Goal: Check status: Check status

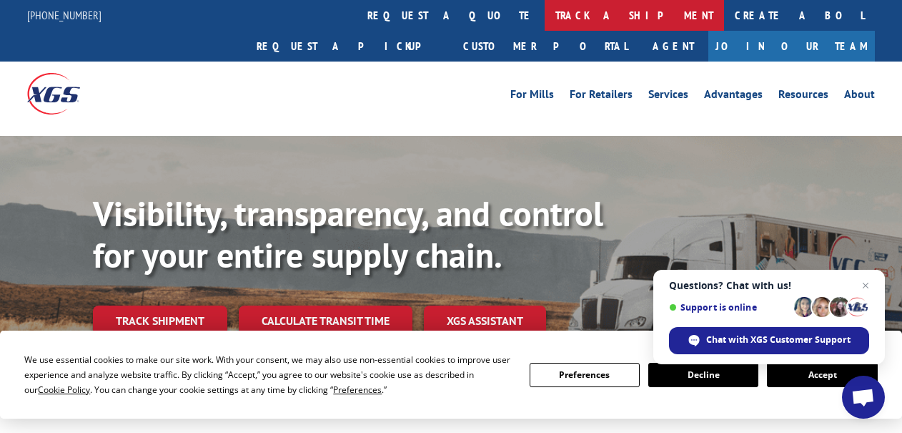
click at [545, 14] on link "track a shipment" at bounding box center [634, 15] width 179 height 31
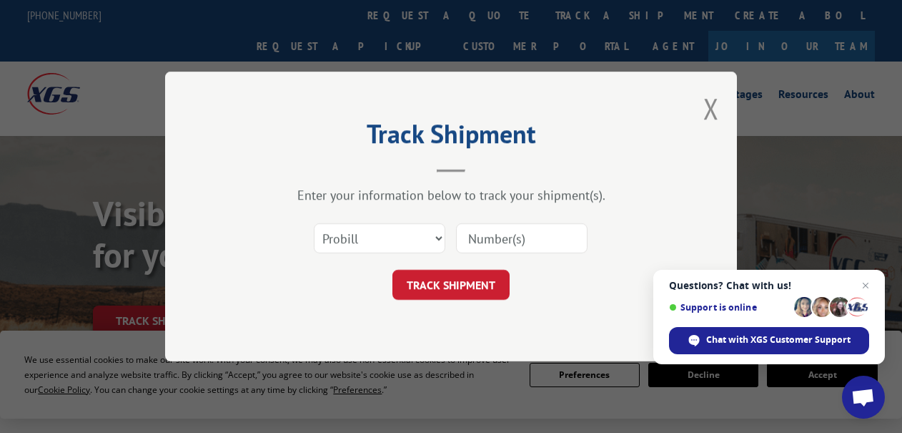
click at [513, 239] on input at bounding box center [522, 238] width 132 height 30
type input "17610994"
click button "TRACK SHIPMENT" at bounding box center [450, 285] width 117 height 30
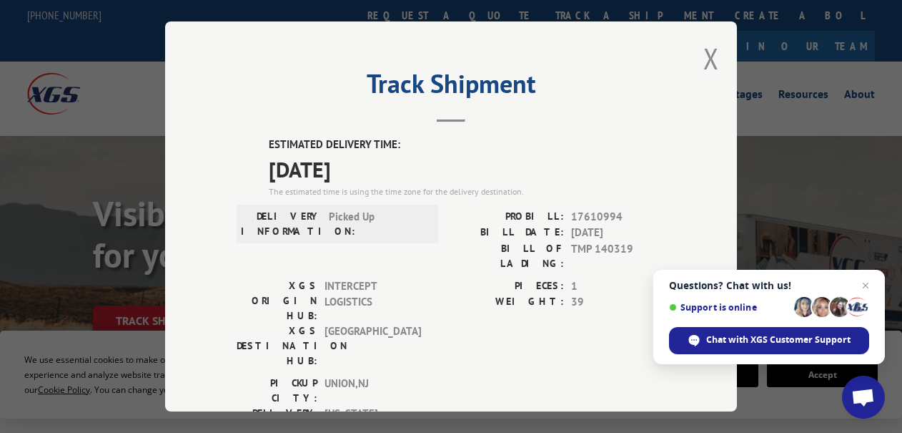
click at [867, 287] on span "Close chat" at bounding box center [865, 285] width 17 height 17
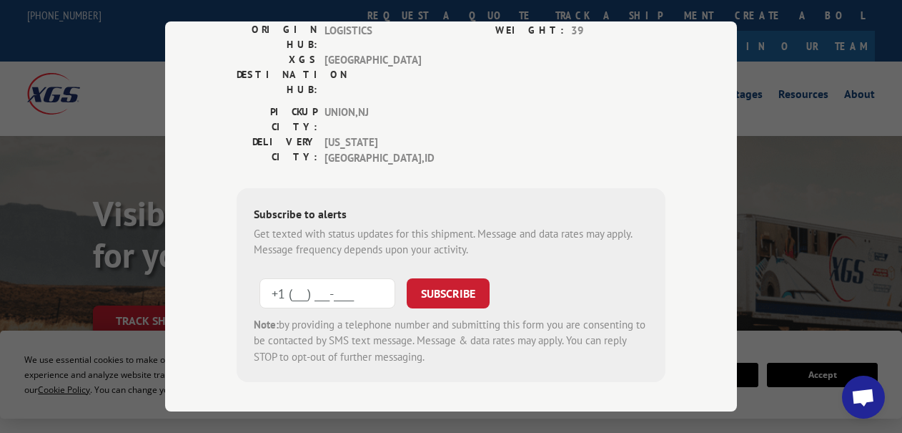
click at [277, 278] on input "+1 (___) ___-____" at bounding box center [328, 293] width 136 height 30
type input "[PHONE_NUMBER]"
click at [445, 278] on button "SUBSCRIBE" at bounding box center [448, 293] width 83 height 30
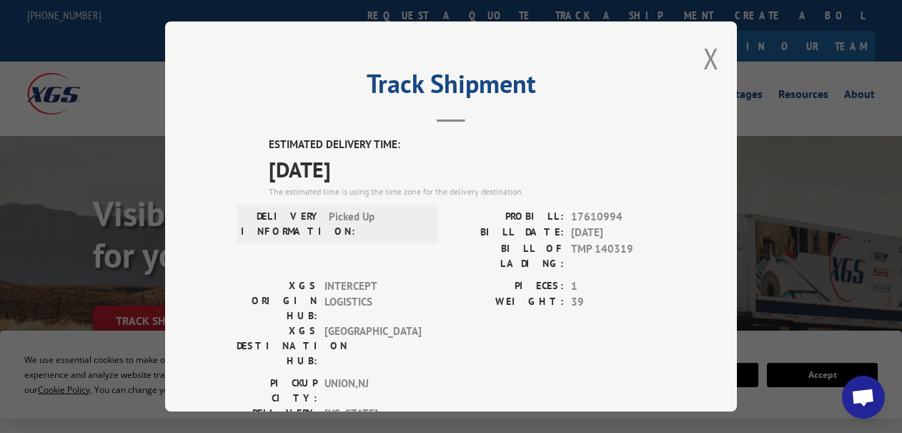
click at [720, 63] on div "Track Shipment ESTIMATED DELIVERY TIME: [DATE] The estimated time is using the …" at bounding box center [451, 216] width 572 height 390
click at [717, 63] on button "Close modal" at bounding box center [711, 58] width 16 height 38
